Goal: Task Accomplishment & Management: Complete application form

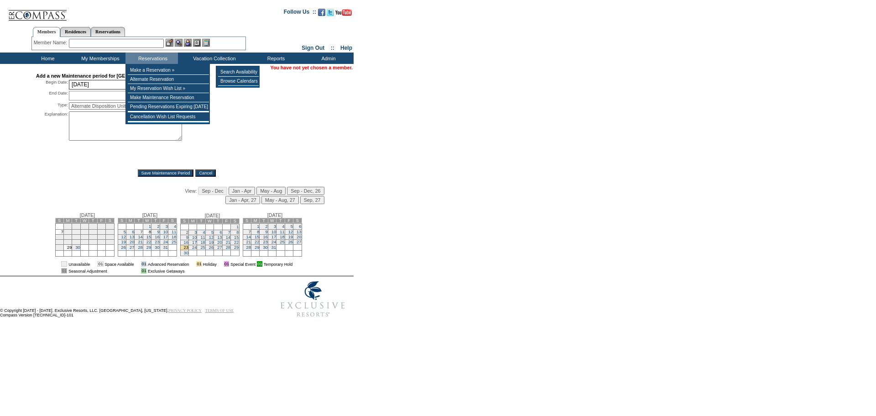
click at [108, 89] on input "[DATE]" at bounding box center [99, 85] width 61 height 10
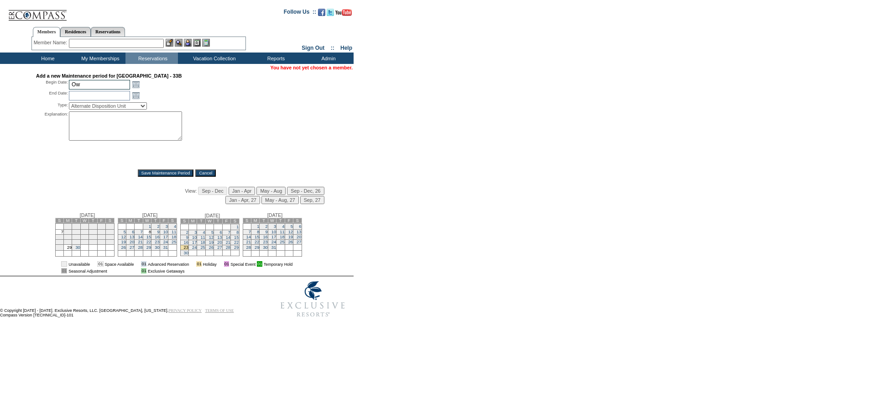
type input "O"
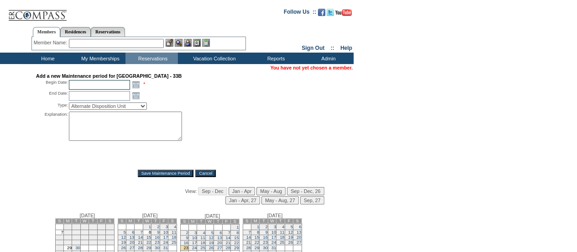
click at [118, 88] on input "text" at bounding box center [99, 85] width 61 height 10
click at [105, 89] on input "text" at bounding box center [99, 85] width 61 height 10
type input "[DATE]"
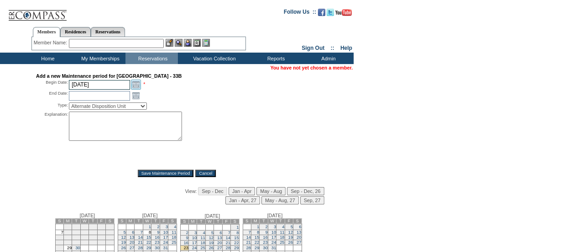
type input "[DATE]"
click at [135, 94] on link "Open the calendar popup." at bounding box center [136, 95] width 10 height 10
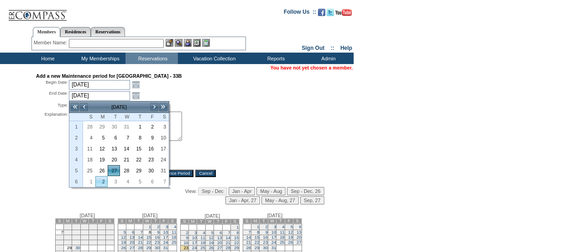
click at [101, 178] on link "2" at bounding box center [101, 181] width 11 height 10
type input "[DATE]"
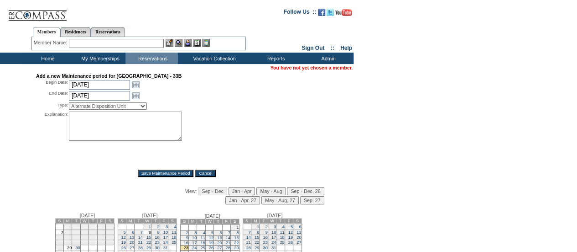
click at [126, 106] on select "Alternate Disposition Unit Business Hold Disposition Exclusive Alliance Partner…" at bounding box center [108, 105] width 78 height 7
select select "PropMaintLeaseBlackout"
click at [69, 103] on select "Alternate Disposition Unit Business Hold Disposition Exclusive Alliance Partner…" at bounding box center [108, 105] width 78 height 7
drag, startPoint x: 108, startPoint y: 141, endPoint x: 116, endPoint y: 135, distance: 10.4
click at [108, 141] on textarea at bounding box center [125, 125] width 113 height 29
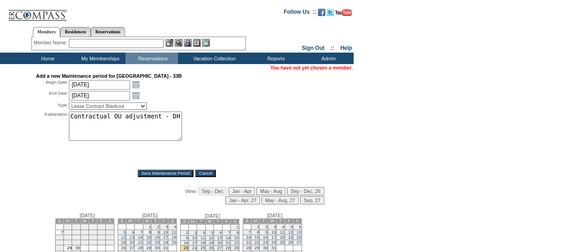
type textarea "Contractual OU adjustment - DH"
click at [275, 133] on div "Explanation: Contractual OU adjustment - DH *" at bounding box center [177, 137] width 282 height 52
click at [168, 173] on input "Save Maintenance Period" at bounding box center [166, 172] width 56 height 7
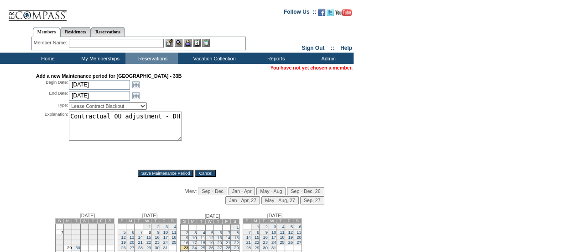
click at [168, 173] on input "Save Maintenance Period" at bounding box center [166, 172] width 56 height 7
